Goal: Task Accomplishment & Management: Use online tool/utility

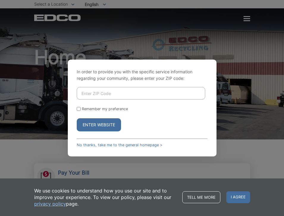
click at [103, 92] on input "Enter ZIP Code" at bounding box center [141, 93] width 128 height 12
type input "8"
type input "92028"
click at [100, 126] on button "Enter Website" at bounding box center [99, 124] width 44 height 13
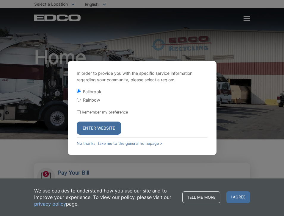
click at [95, 129] on button "Enter Website" at bounding box center [99, 127] width 44 height 13
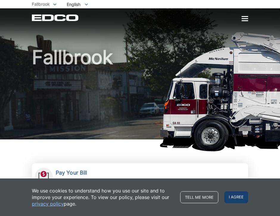
click at [241, 197] on span "I agree" at bounding box center [236, 197] width 24 height 12
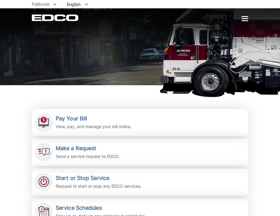
scroll to position [57, 0]
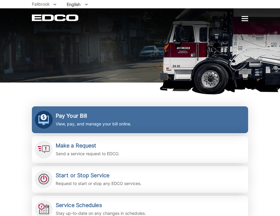
click at [79, 121] on p "View, pay, and manage your bill online." at bounding box center [94, 123] width 76 height 7
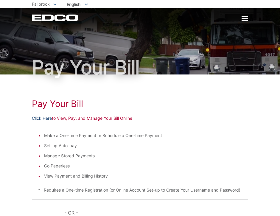
click at [46, 118] on link "Click Here" at bounding box center [42, 118] width 20 height 7
